Goal: Check status: Check status

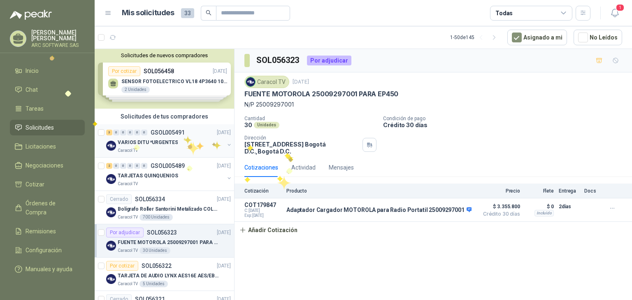
click at [183, 134] on p "GSOL005491" at bounding box center [168, 133] width 34 height 6
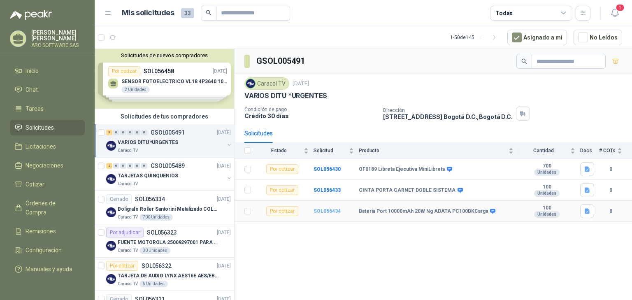
click at [320, 209] on b "SOL056434" at bounding box center [327, 211] width 27 height 6
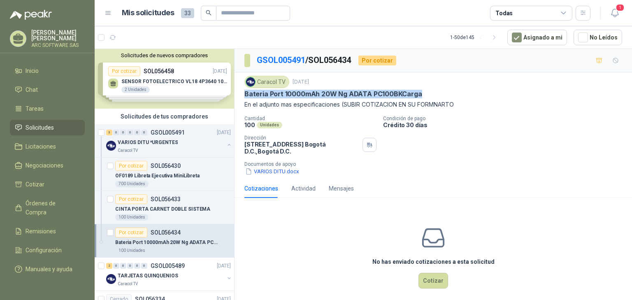
drag, startPoint x: 242, startPoint y: 95, endPoint x: 425, endPoint y: 93, distance: 183.2
click at [425, 93] on div "Caracol TV 17 sept, 2025 Bateria Port 10000mAh 20W Ng ADATA PC100BKCarga En el …" at bounding box center [434, 125] width 398 height 107
copy p "Bateria Port 10000mAh 20W Ng ADATA PC100BKCarga"
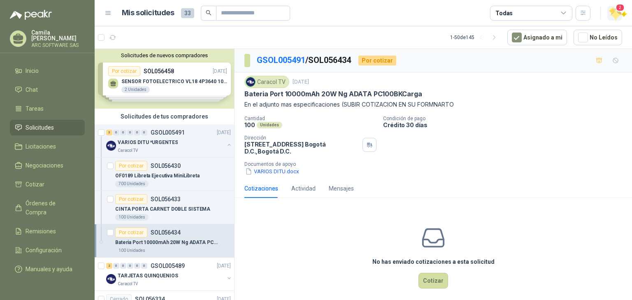
click at [621, 11] on span "2" at bounding box center [620, 8] width 9 height 8
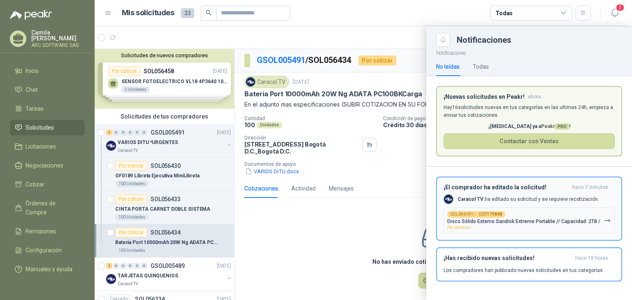
click at [454, 224] on div "SOL056191 → COT179848 Disco Sólido Externo Sandisk Extreme Portable // Capacida…" at bounding box center [523, 220] width 153 height 19
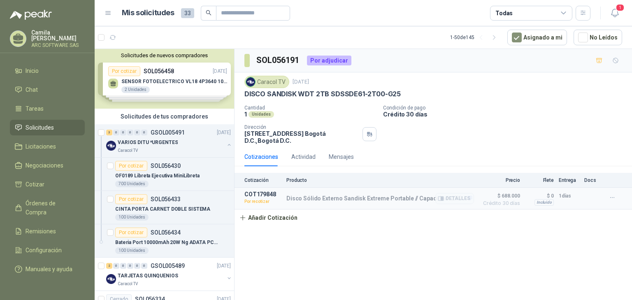
click at [258, 201] on p "Por recotizar" at bounding box center [262, 202] width 37 height 8
click at [254, 201] on p "Por recotizar" at bounding box center [262, 202] width 37 height 8
click at [264, 201] on p "Por recotizar" at bounding box center [262, 202] width 37 height 8
